Goal: Transaction & Acquisition: Purchase product/service

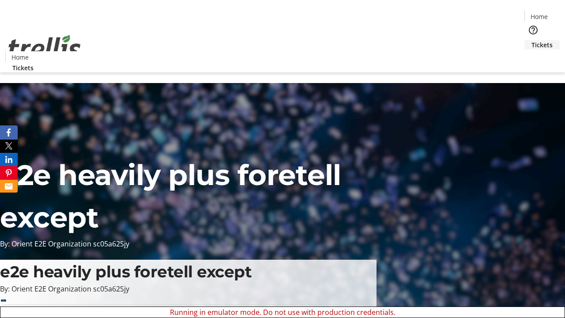
click at [531, 40] on span "Tickets" at bounding box center [541, 44] width 21 height 9
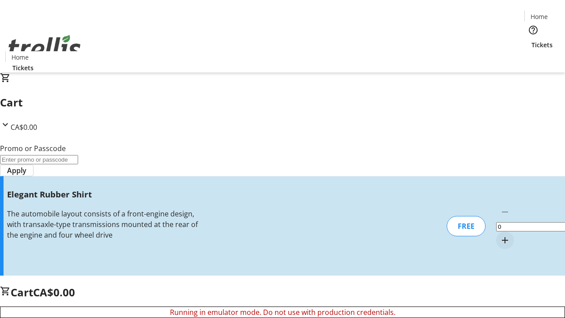
click at [500, 235] on mat-icon "Increment by one" at bounding box center [505, 240] width 11 height 11
type input "1"
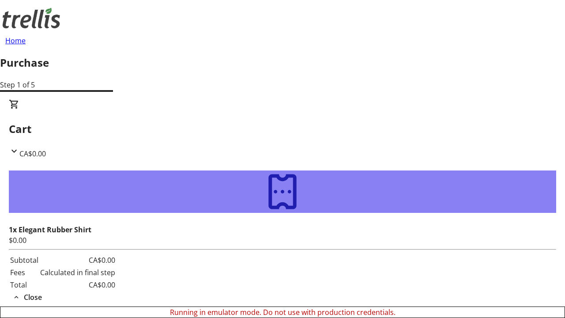
type input "[PERSON_NAME][EMAIL_ADDRESS][DOMAIN_NAME]"
type input "[PERSON_NAME]"
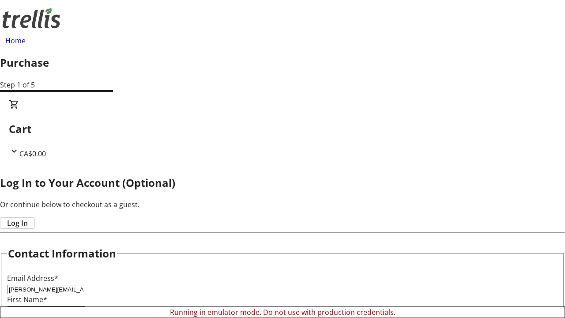
type input "[PERSON_NAME]"
